Goal: Communication & Community: Participate in discussion

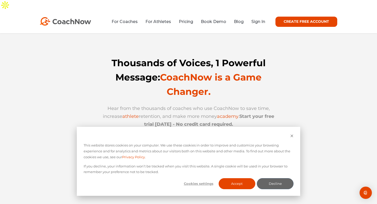
click at [256, 17] on div "For Coaches For Athletes Pricing Book Demo Blog Sign In CREATE FREE ACCOUNT CRE…" at bounding box center [188, 21] width 377 height 23
click at [258, 19] on link "Sign In" at bounding box center [258, 21] width 14 height 5
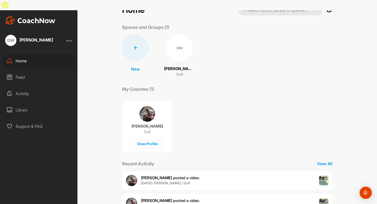
scroll to position [26, 0]
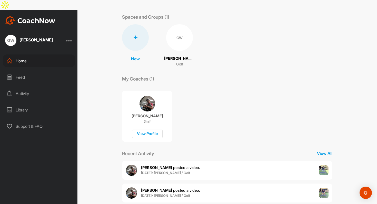
click at [25, 87] on div "Activity" at bounding box center [39, 93] width 72 height 13
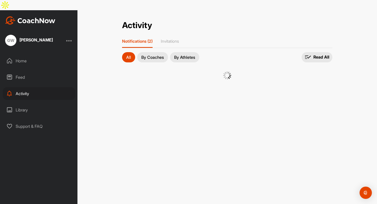
click at [25, 71] on div "Feed" at bounding box center [39, 77] width 72 height 13
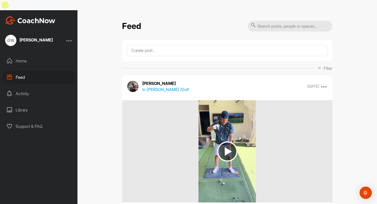
click at [24, 87] on div "Activity" at bounding box center [39, 93] width 72 height 13
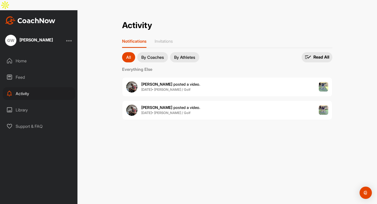
click at [31, 71] on div "Feed" at bounding box center [39, 77] width 72 height 13
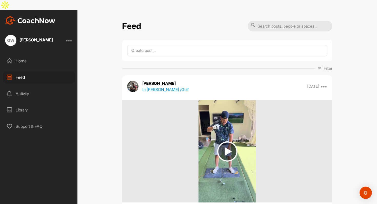
click at [232, 144] on img at bounding box center [227, 152] width 20 height 20
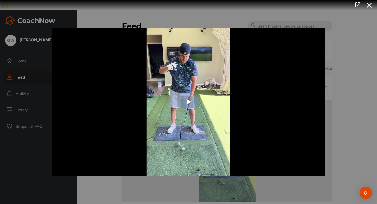
click at [188, 102] on span "Video Player" at bounding box center [188, 102] width 0 height 0
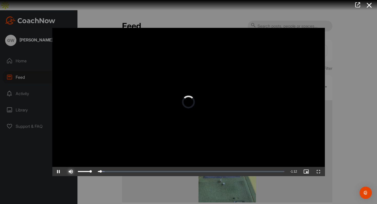
click at [69, 172] on span "Video Player" at bounding box center [71, 172] width 12 height 0
click at [79, 172] on div "Volume Level" at bounding box center [79, 171] width 2 height 1
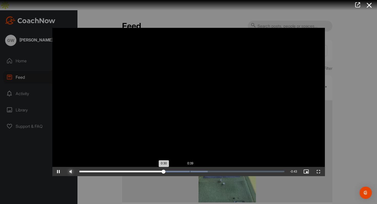
click at [190, 170] on div "Loaded : 62.61% 0:39 0:30" at bounding box center [182, 171] width 210 height 9
click at [205, 173] on div "Loaded : 73.65% 0:46 0:50" at bounding box center [182, 171] width 210 height 9
click at [252, 170] on div "Loaded : 76.41% 1:02 0:51" at bounding box center [182, 171] width 210 height 9
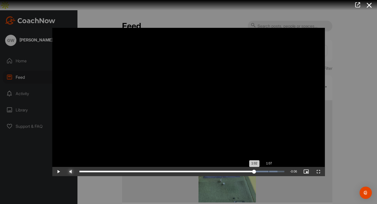
click at [268, 172] on div "1:07" at bounding box center [268, 172] width 0 height 2
click at [279, 174] on div "Loaded : 100.00% 1:11 1:11" at bounding box center [182, 171] width 210 height 9
click at [351, 42] on div at bounding box center [188, 102] width 377 height 204
